Goal: Information Seeking & Learning: Learn about a topic

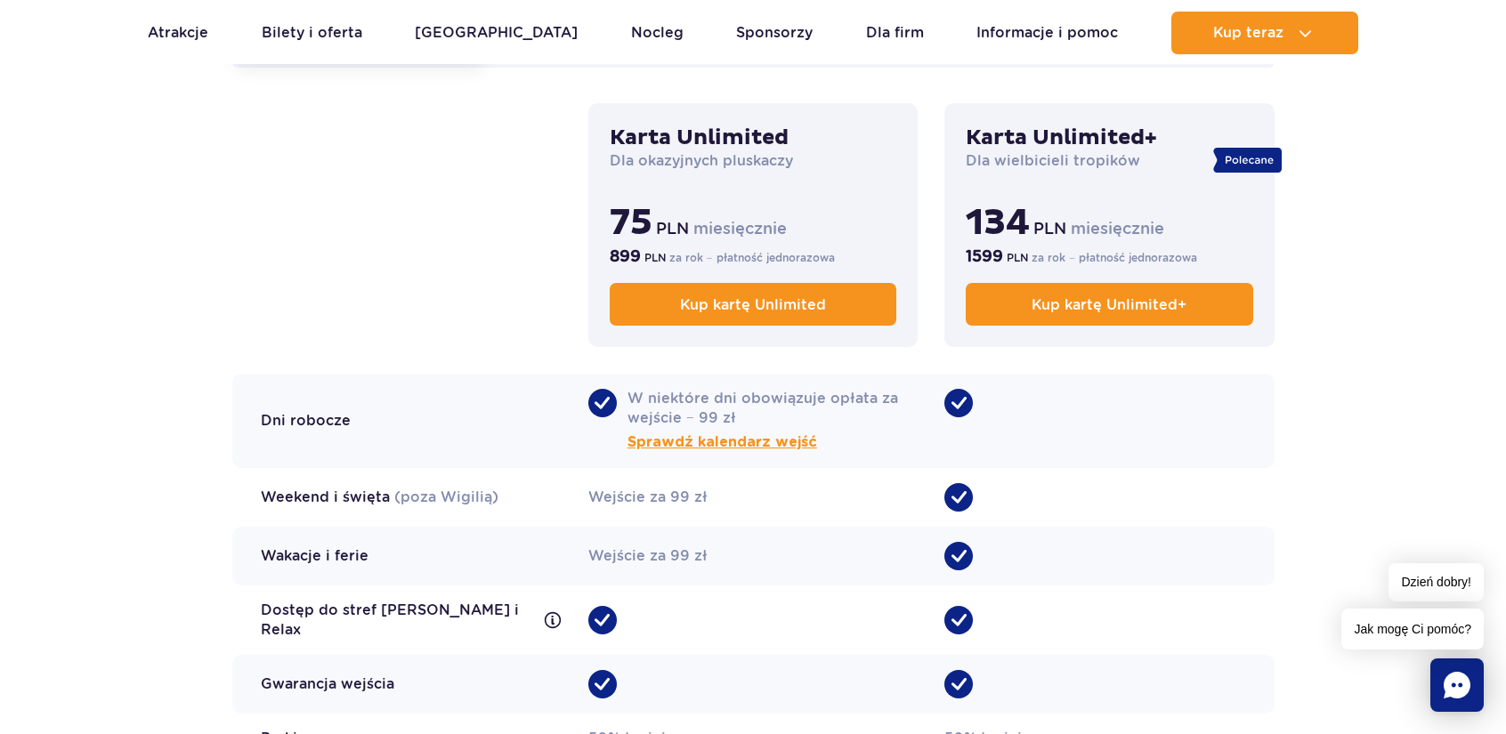
scroll to position [1335, 0]
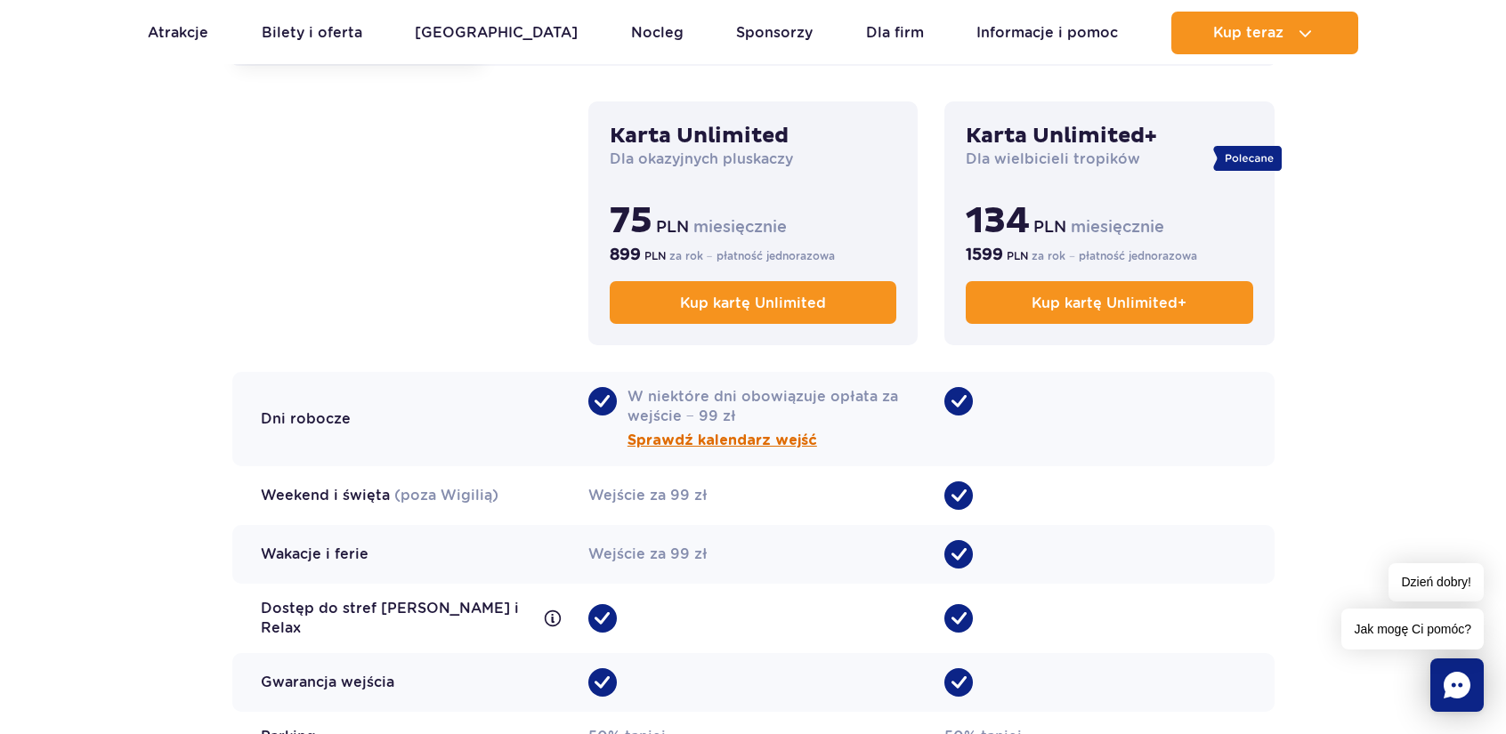
click at [726, 446] on span "Sprawdź kalendarz wejść" at bounding box center [723, 440] width 190 height 21
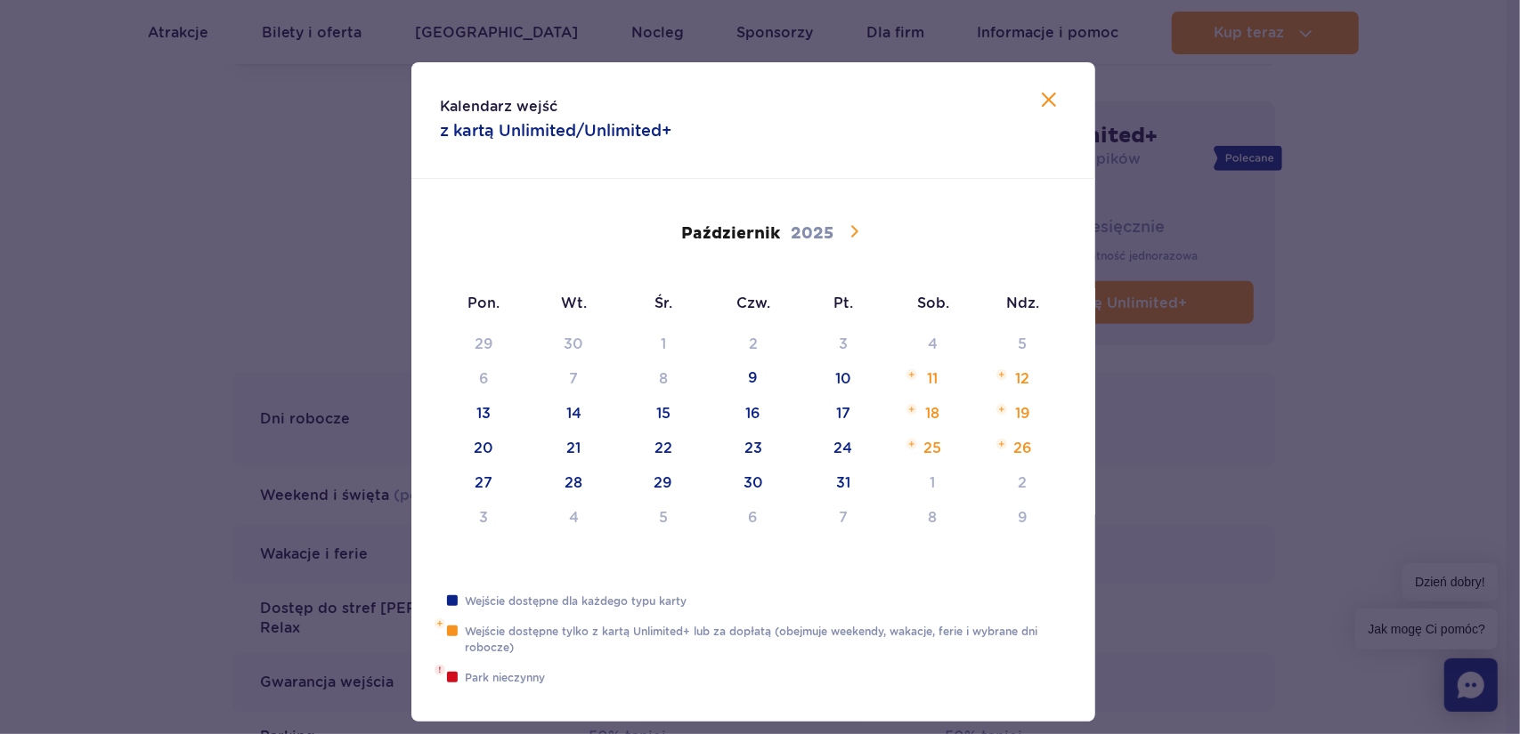
click at [849, 238] on icon at bounding box center [853, 231] width 21 height 21
click at [853, 234] on icon at bounding box center [853, 231] width 21 height 21
click at [851, 229] on icon at bounding box center [854, 231] width 7 height 12
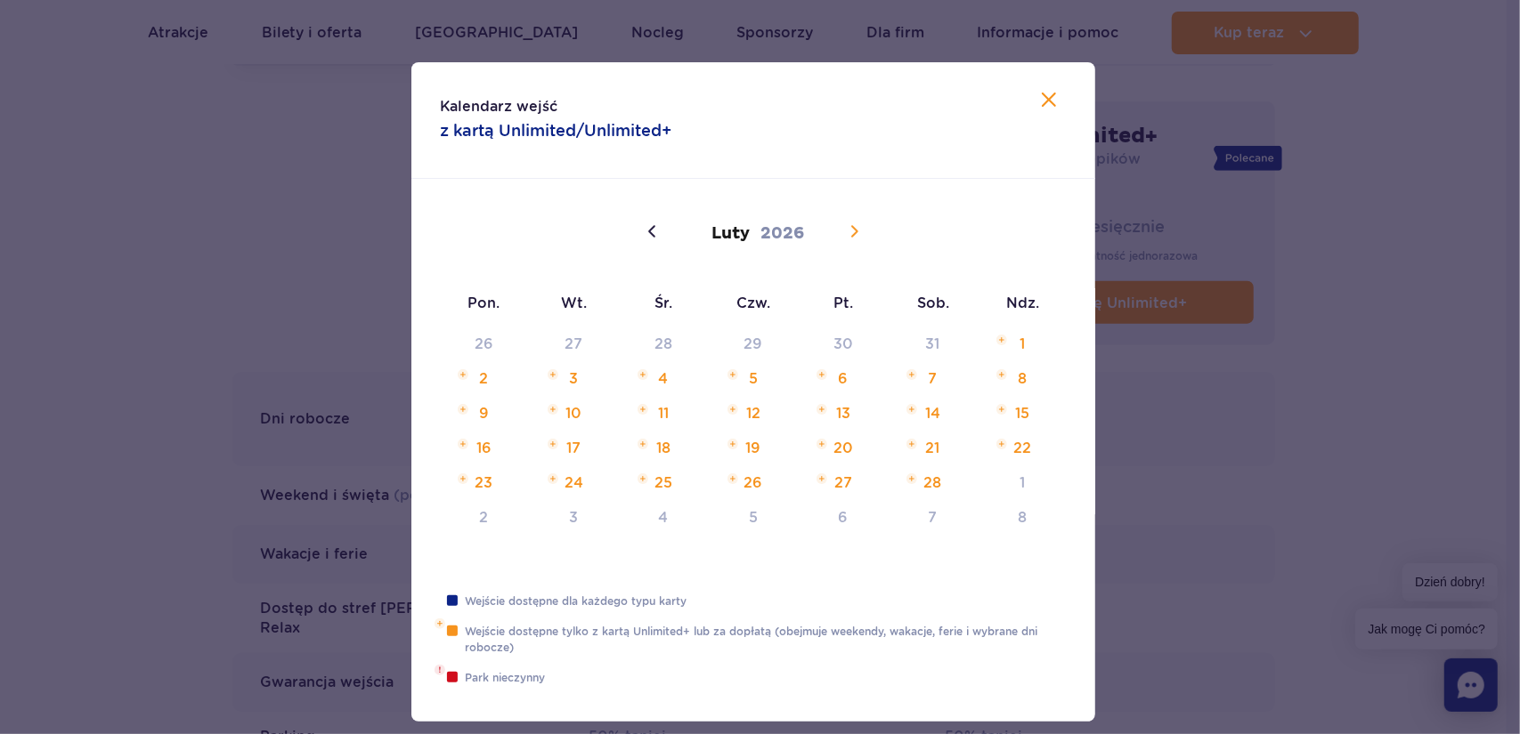
click at [851, 229] on icon at bounding box center [854, 231] width 7 height 12
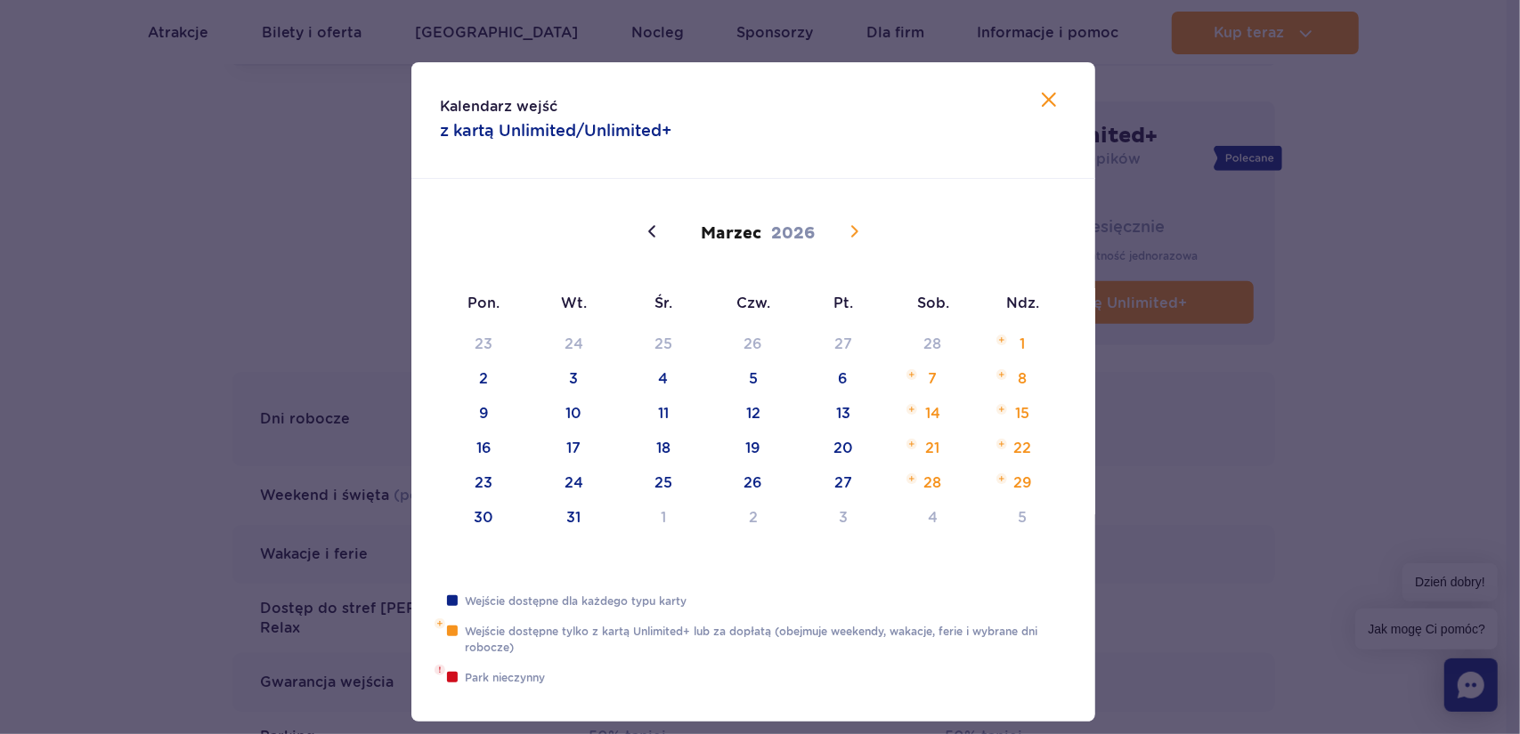
click at [851, 229] on icon at bounding box center [854, 231] width 7 height 12
click at [1042, 100] on icon at bounding box center [1049, 100] width 14 height 14
type input "2025"
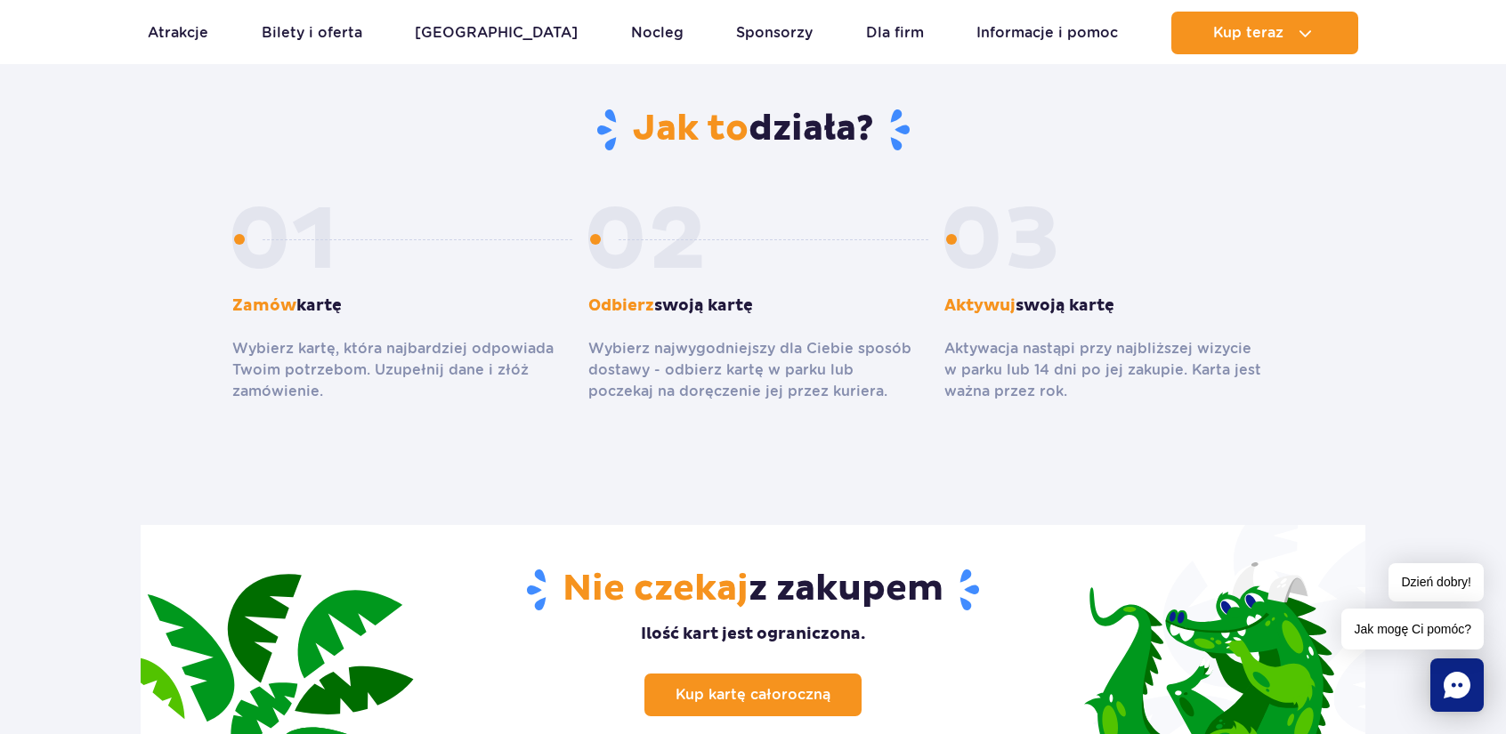
scroll to position [2226, 0]
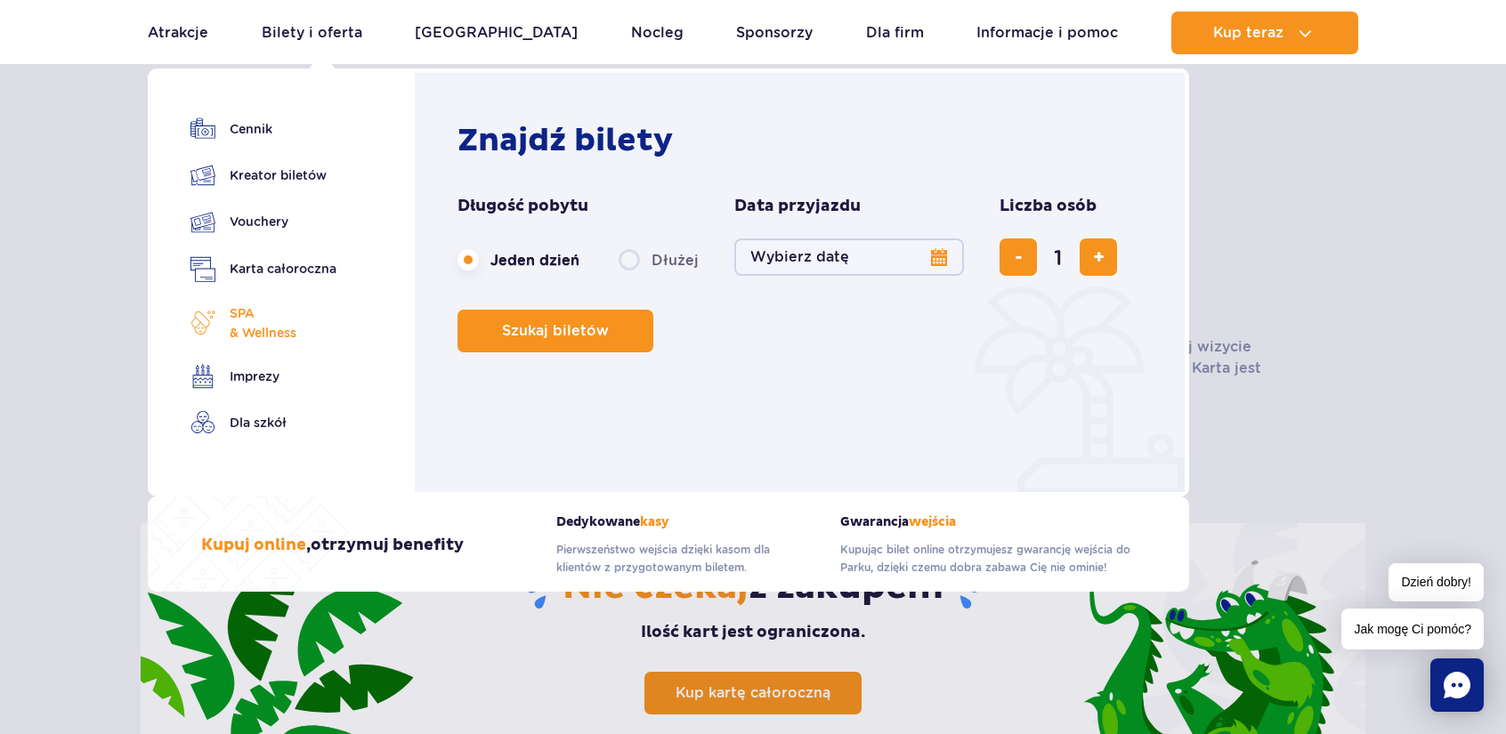
click at [247, 316] on span "SPA & Wellness" at bounding box center [263, 323] width 67 height 39
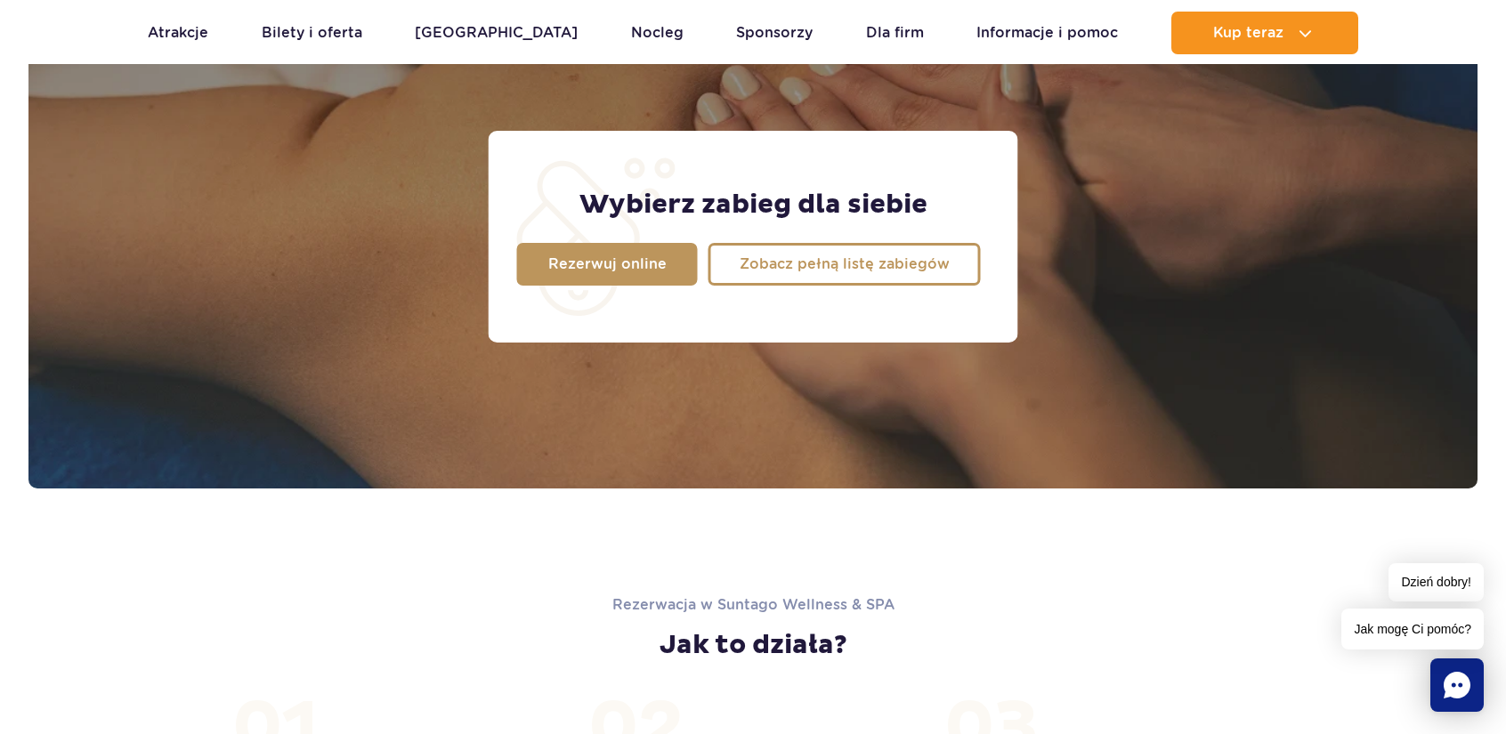
scroll to position [1493, 0]
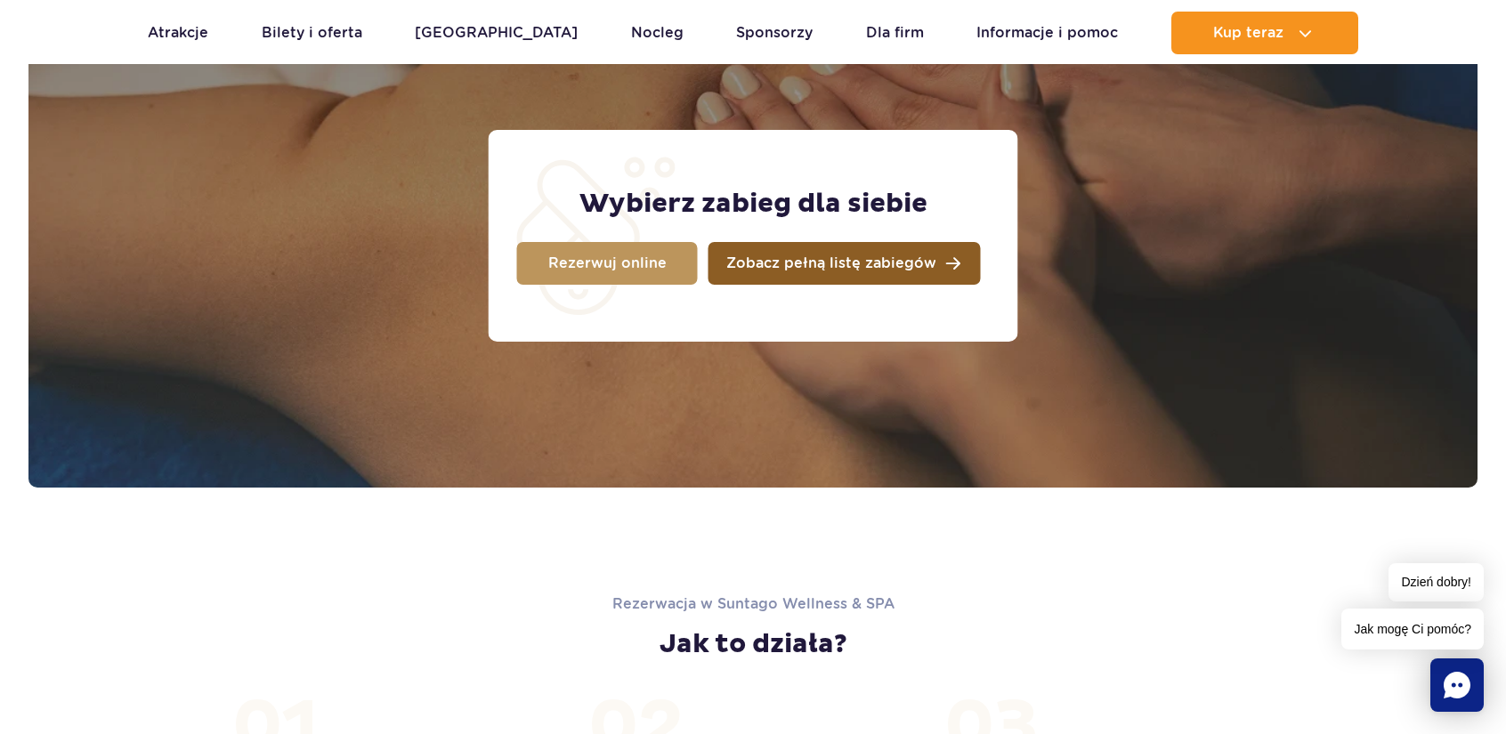
click at [906, 252] on link "Zobacz pełną listę zabiegów" at bounding box center [845, 263] width 272 height 43
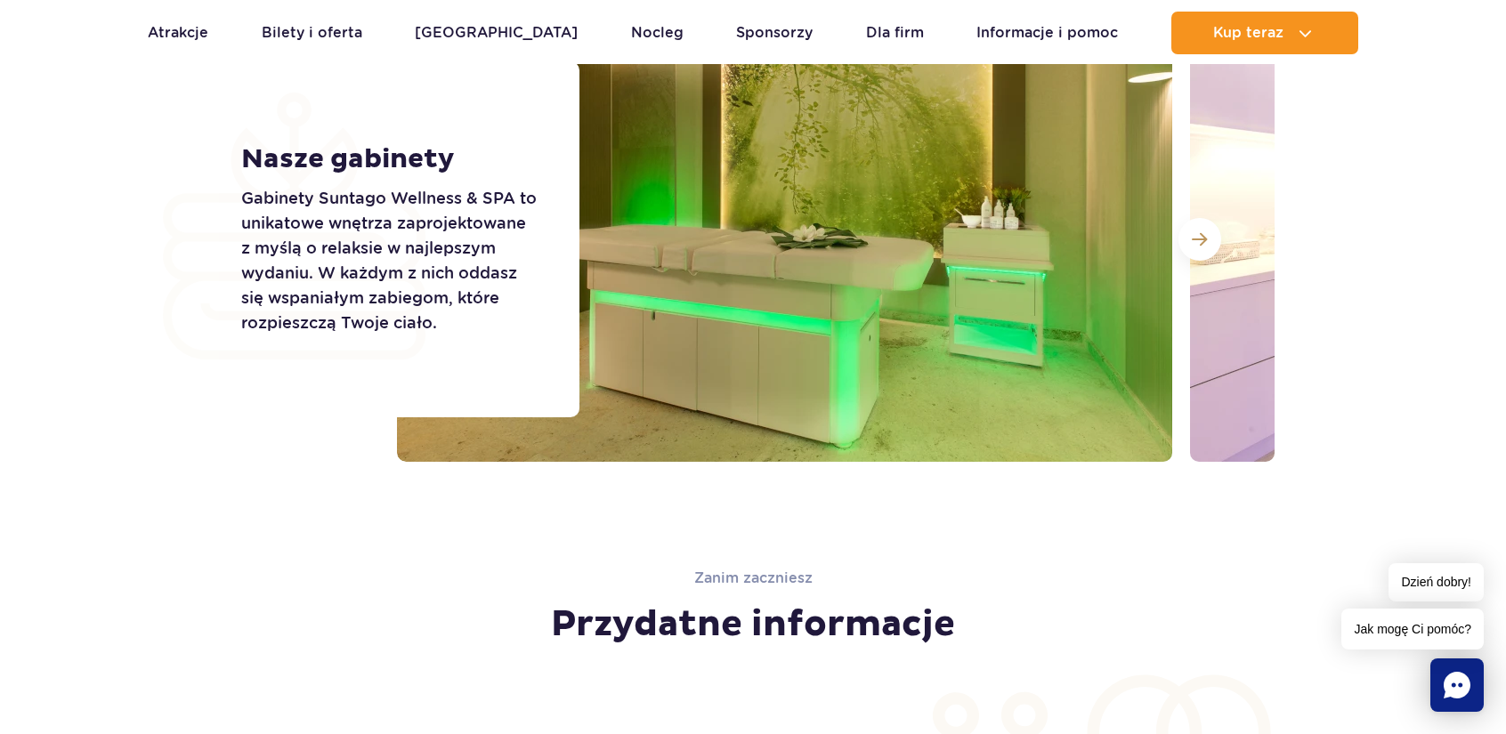
scroll to position [3006, 0]
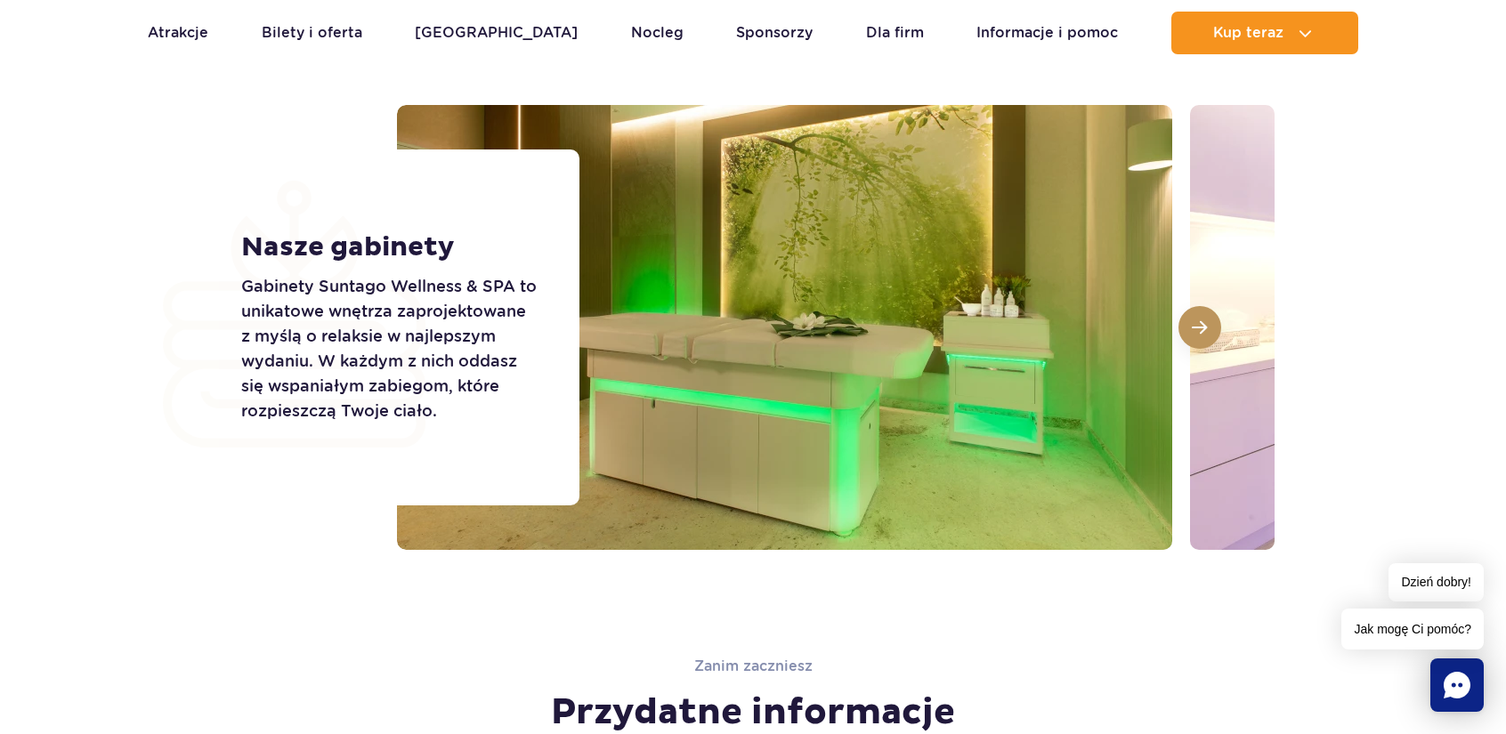
click at [1195, 322] on span at bounding box center [1199, 328] width 15 height 16
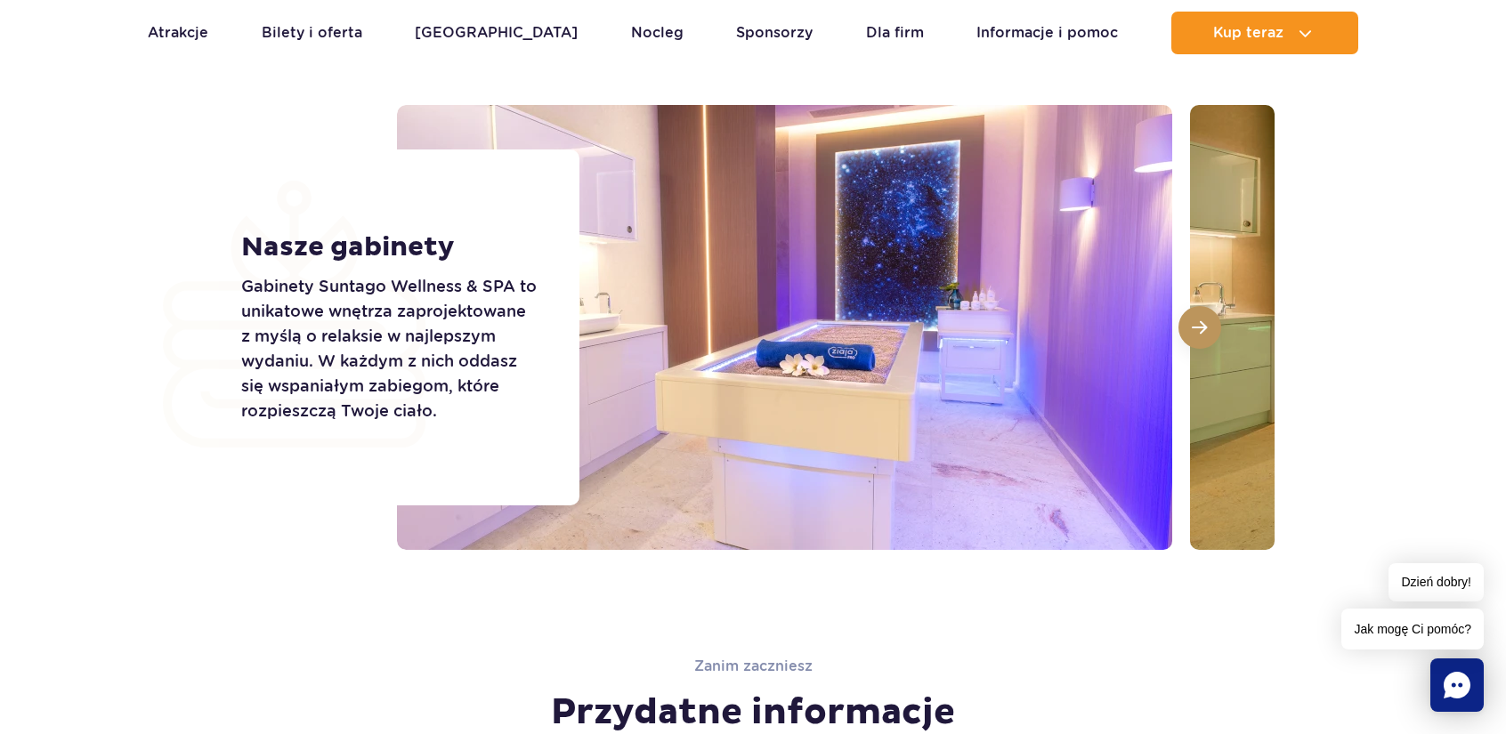
click at [1195, 322] on span at bounding box center [1199, 328] width 15 height 16
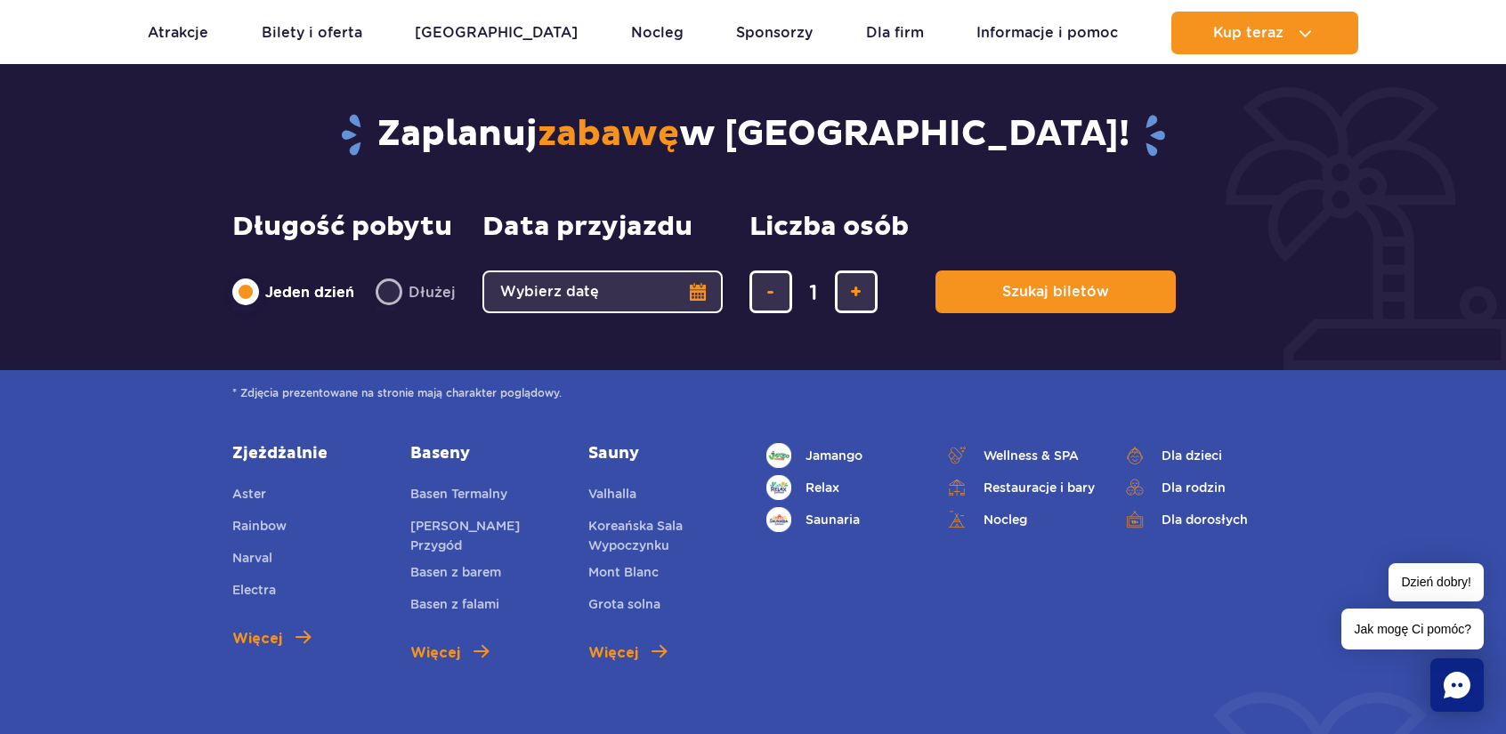
scroll to position [5499, 0]
click at [629, 442] on link "Sauny" at bounding box center [663, 452] width 151 height 21
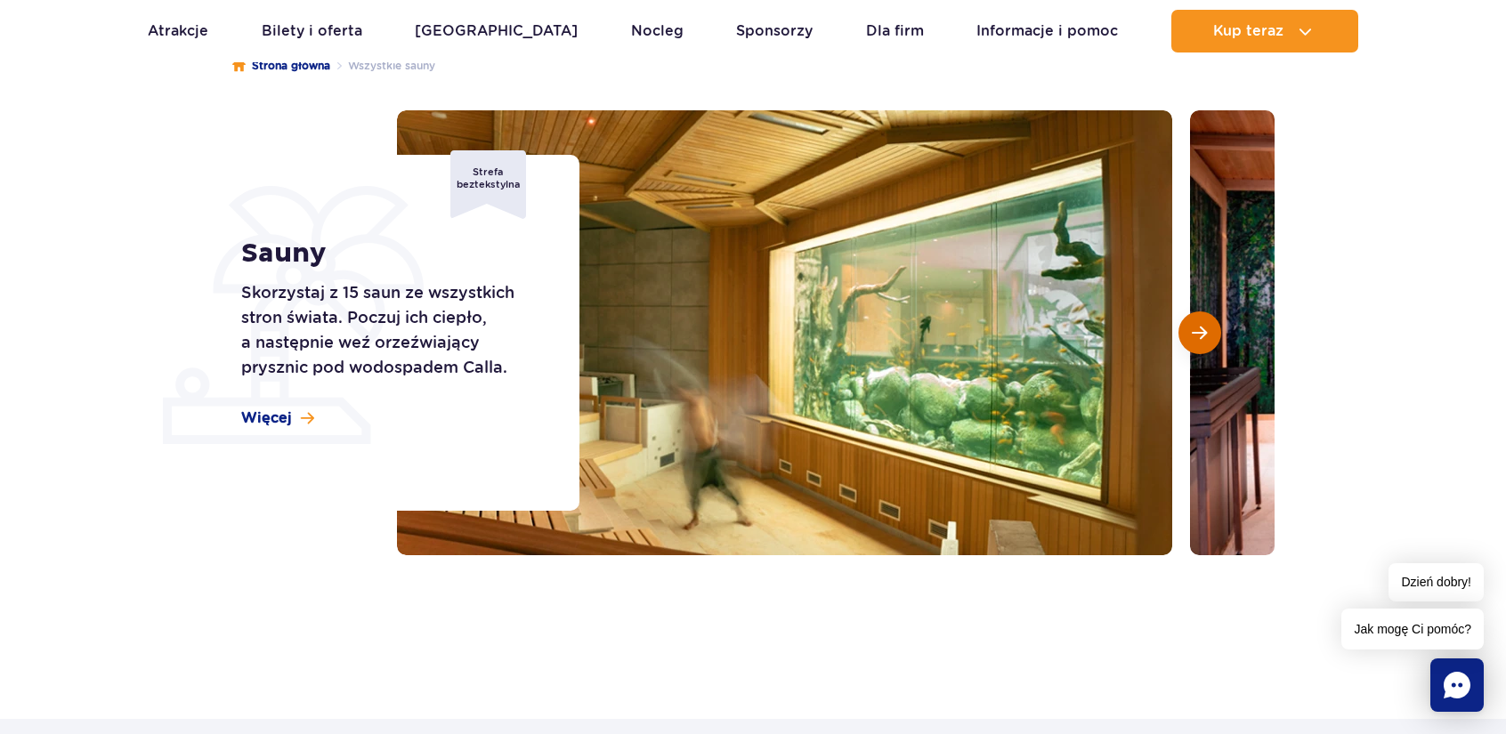
click at [1204, 330] on span "Następny slajd" at bounding box center [1199, 333] width 15 height 16
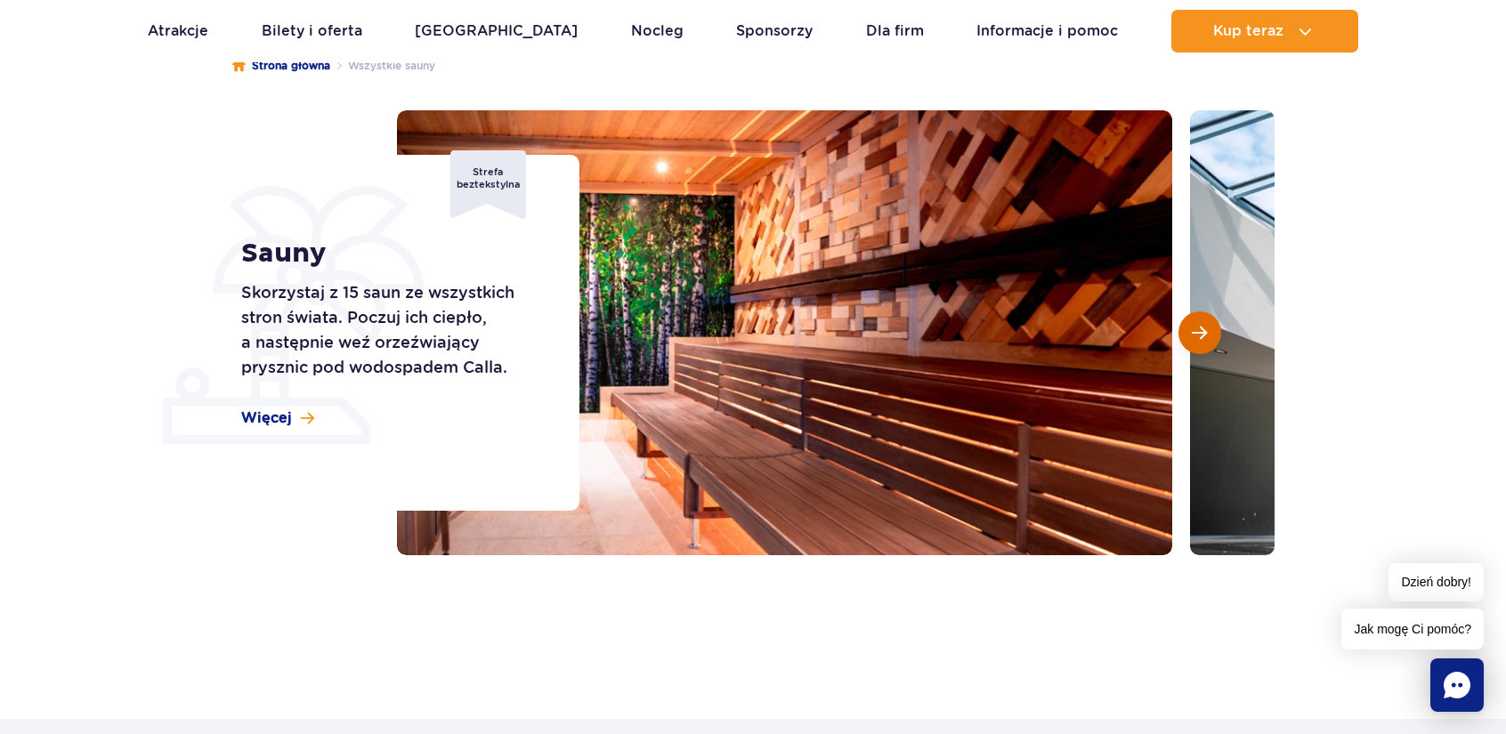
click at [1204, 330] on span "Następny slajd" at bounding box center [1199, 333] width 15 height 16
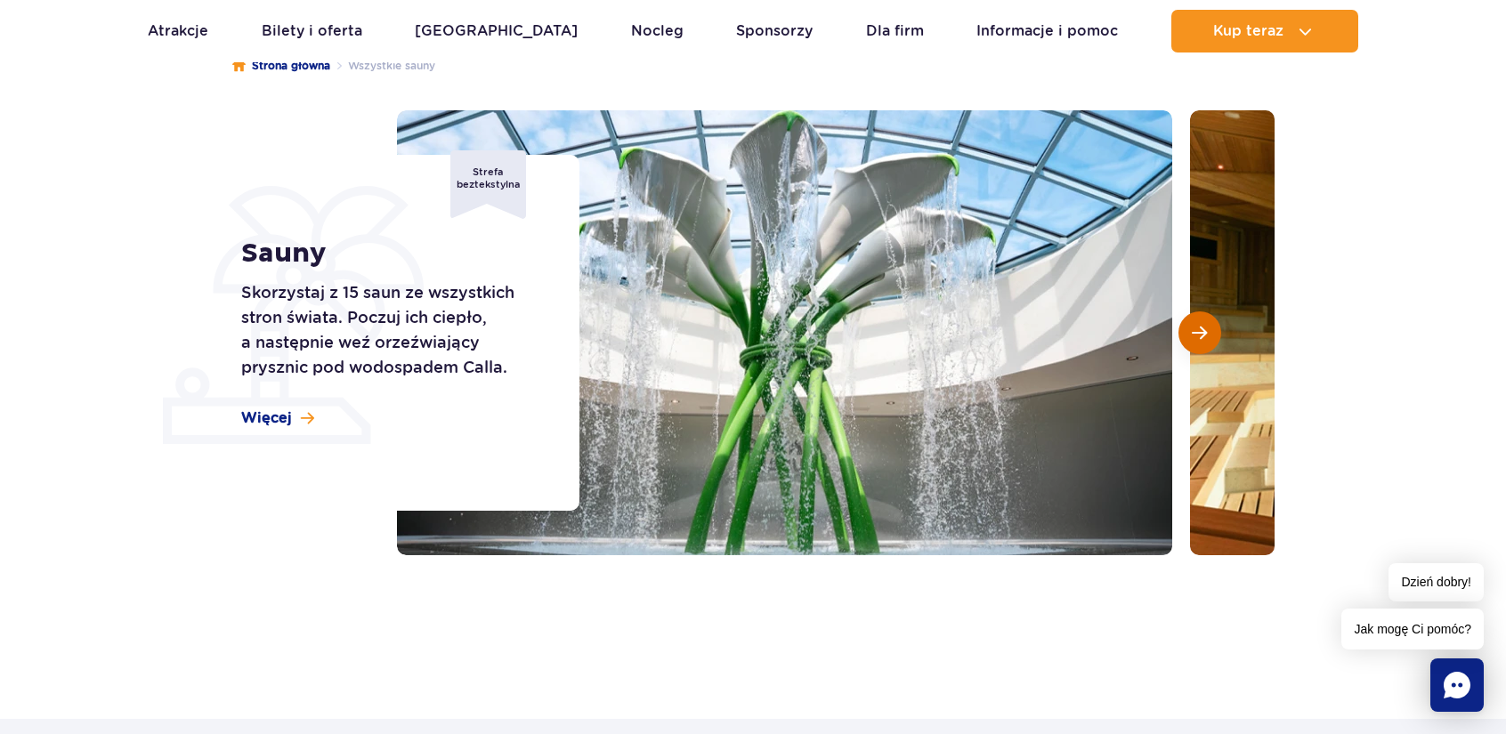
click at [1204, 330] on span "Następny slajd" at bounding box center [1199, 333] width 15 height 16
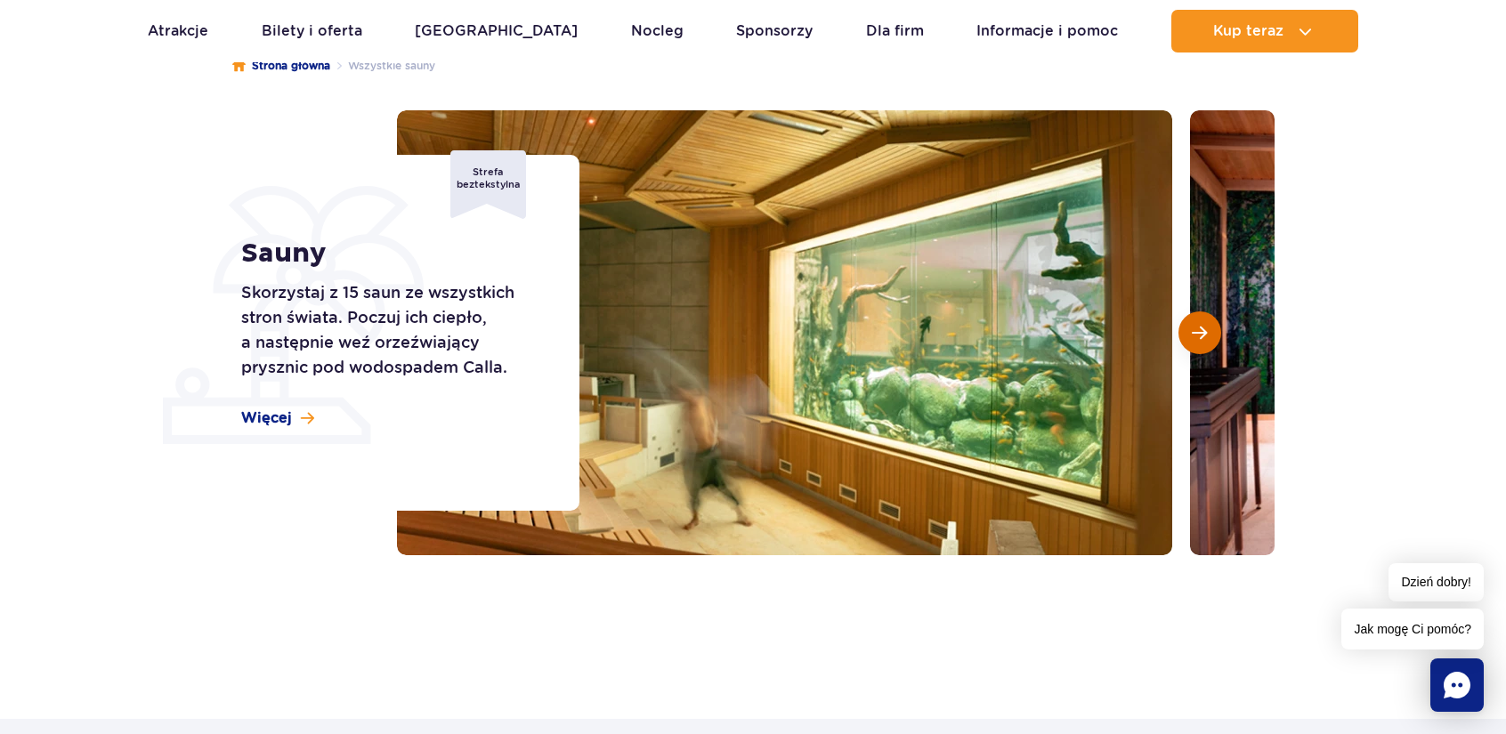
click at [1204, 330] on span "Następny slajd" at bounding box center [1199, 333] width 15 height 16
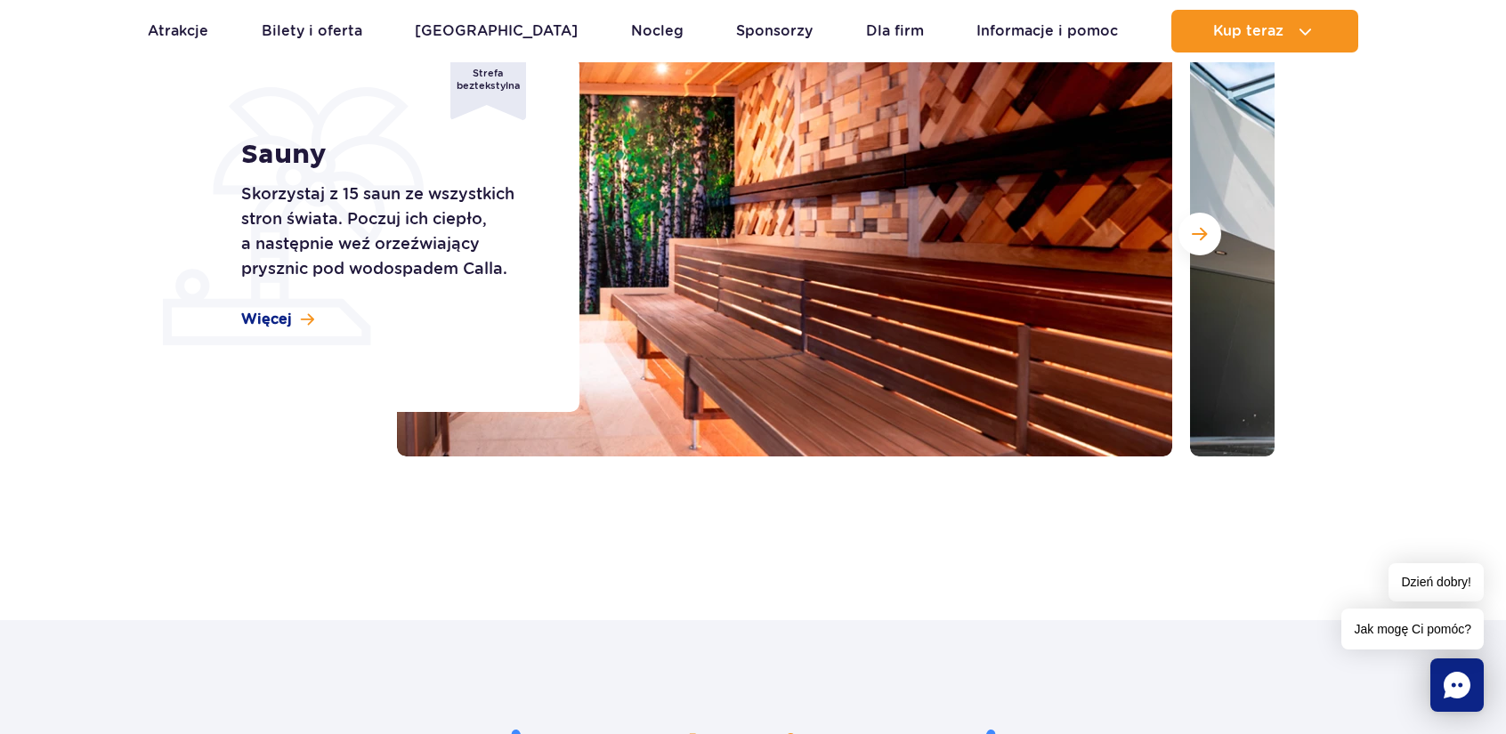
scroll to position [267, 0]
